Goal: Find specific fact: Find specific fact

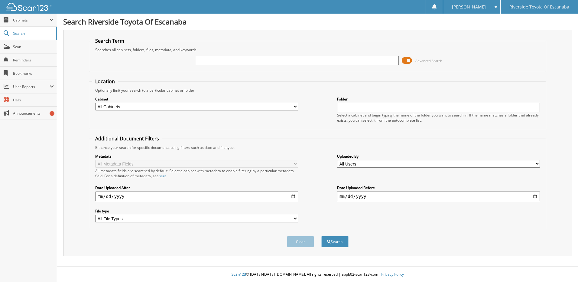
drag, startPoint x: 221, startPoint y: 62, endPoint x: 245, endPoint y: 68, distance: 25.1
click at [222, 62] on input "text" at bounding box center [297, 60] width 203 height 9
type input "6125388"
click at [321, 236] on button "Search" at bounding box center [334, 241] width 27 height 11
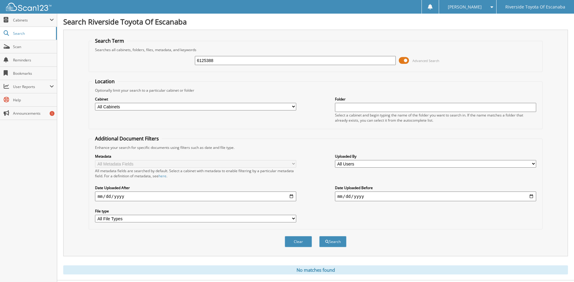
scroll to position [14, 0]
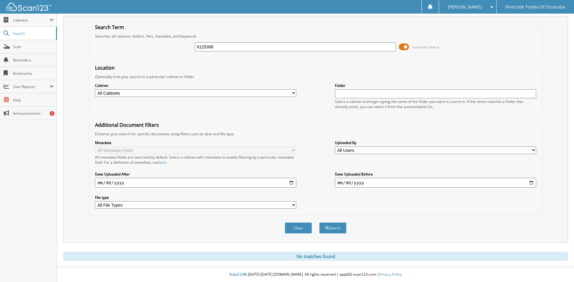
click at [231, 47] on input "6125388" at bounding box center [295, 46] width 201 height 9
click at [319, 222] on button "Search" at bounding box center [332, 227] width 27 height 11
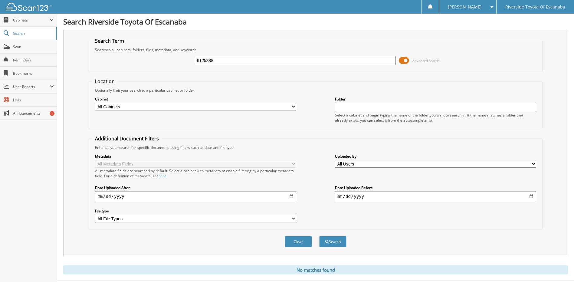
scroll to position [14, 0]
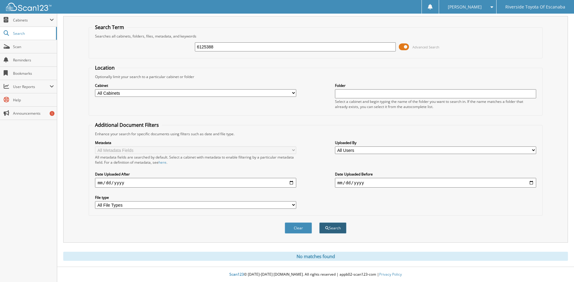
click at [332, 226] on button "Search" at bounding box center [332, 227] width 27 height 11
